Goal: Transaction & Acquisition: Purchase product/service

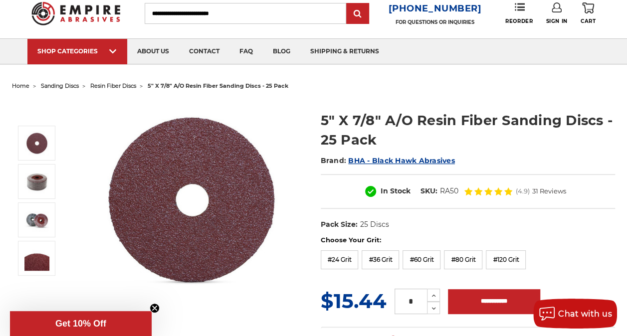
scroll to position [32, 0]
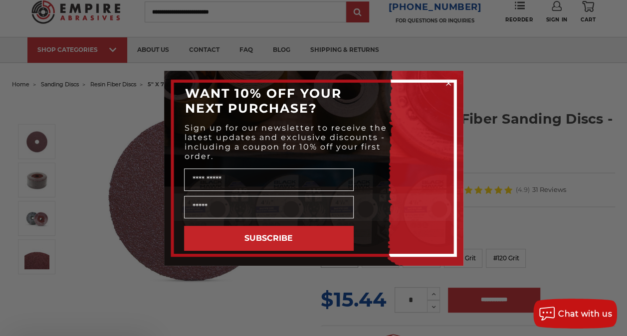
click at [450, 84] on icon "Close dialog" at bounding box center [449, 83] width 4 height 4
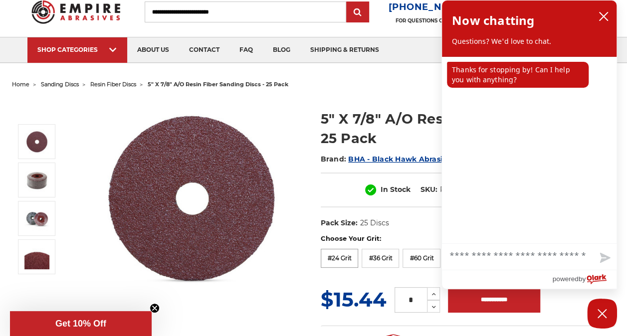
click at [344, 250] on label "#24 Grit" at bounding box center [340, 258] width 38 height 19
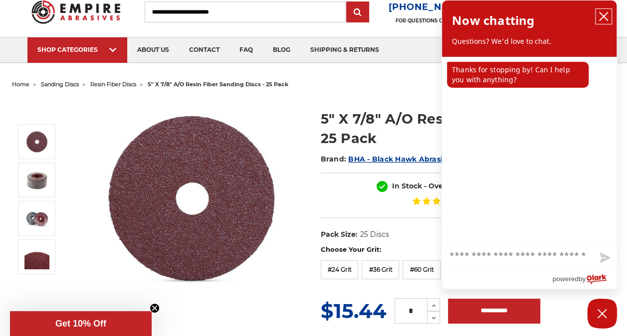
click at [610, 12] on button "close chatbox" at bounding box center [604, 16] width 16 height 15
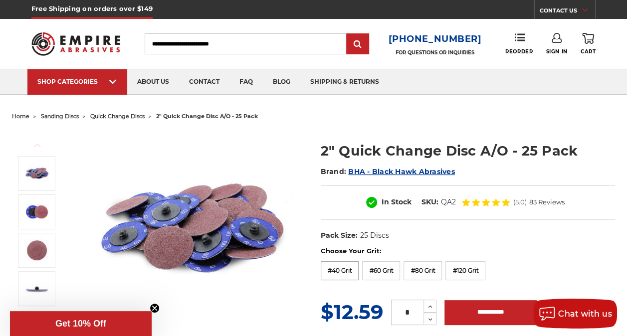
click at [350, 277] on label "#40 Grit" at bounding box center [340, 270] width 38 height 19
